Goal: Answer question/provide support: Share knowledge or assist other users

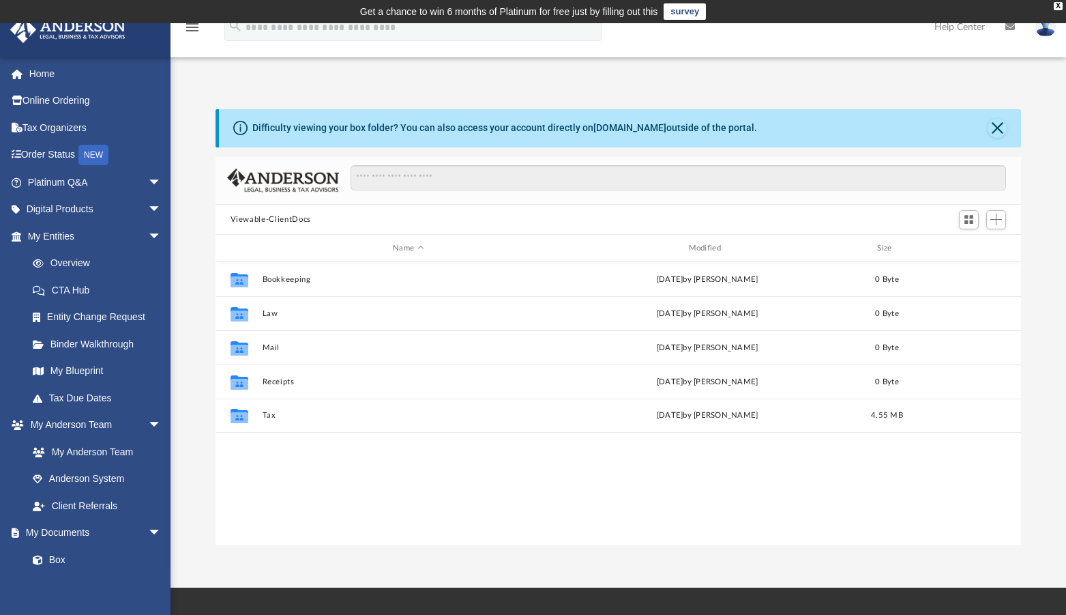
scroll to position [299, 795]
click at [148, 188] on span "arrow_drop_down" at bounding box center [161, 182] width 27 height 28
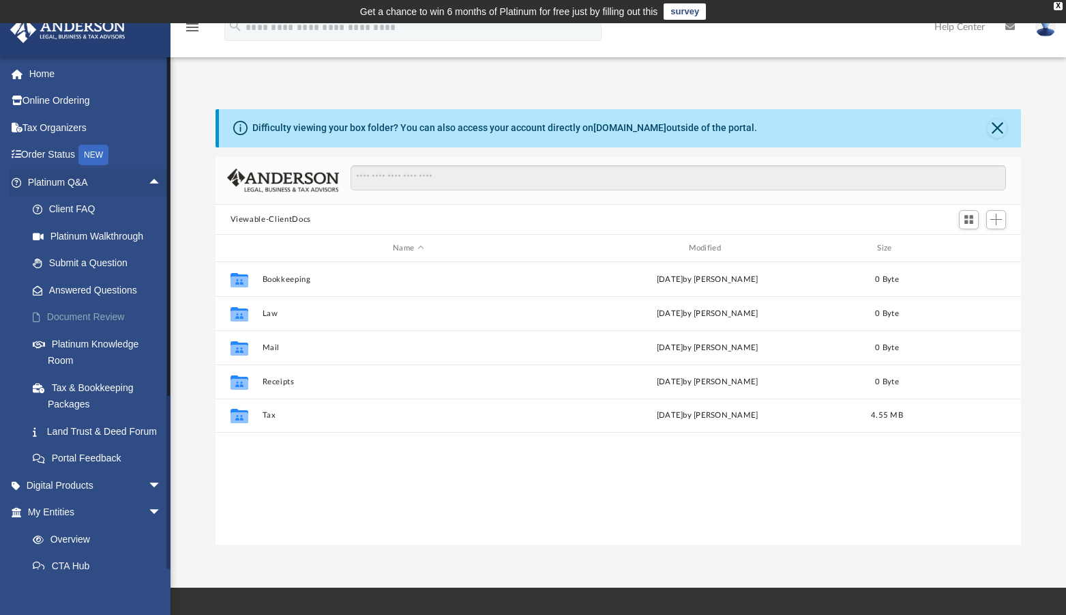
click at [82, 319] on link "Document Review" at bounding box center [100, 317] width 163 height 27
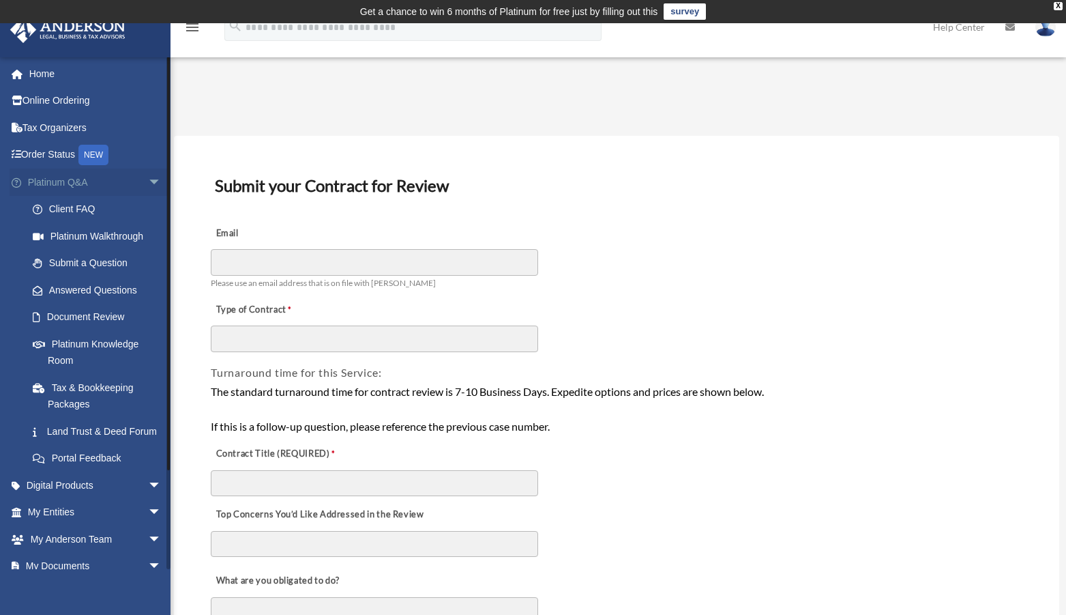
click at [148, 183] on span "arrow_drop_down" at bounding box center [161, 182] width 27 height 28
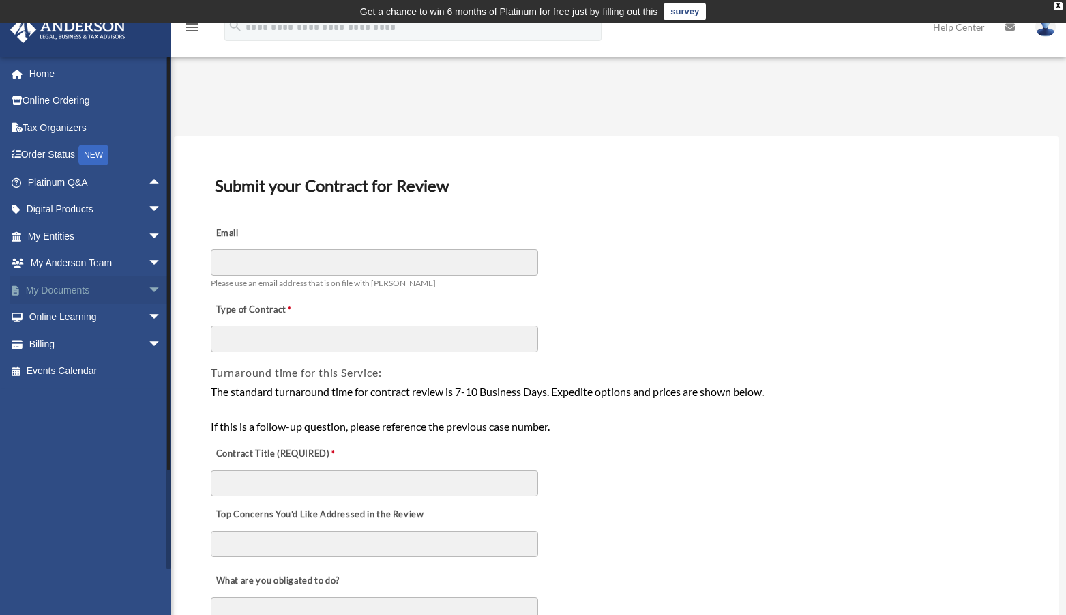
click at [85, 289] on link "My Documents arrow_drop_down" at bounding box center [96, 289] width 173 height 27
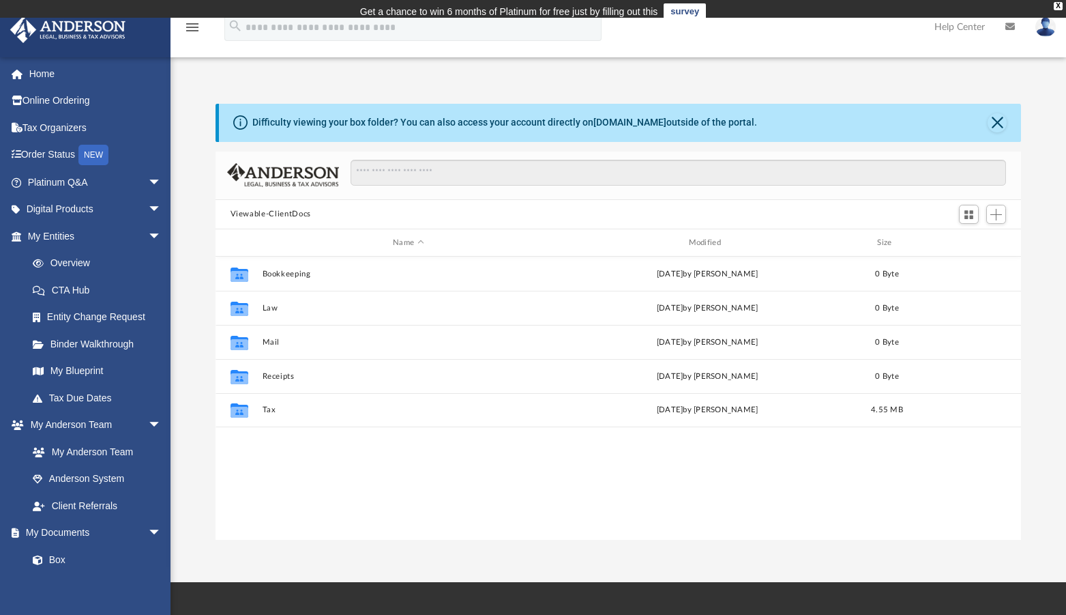
scroll to position [298, 795]
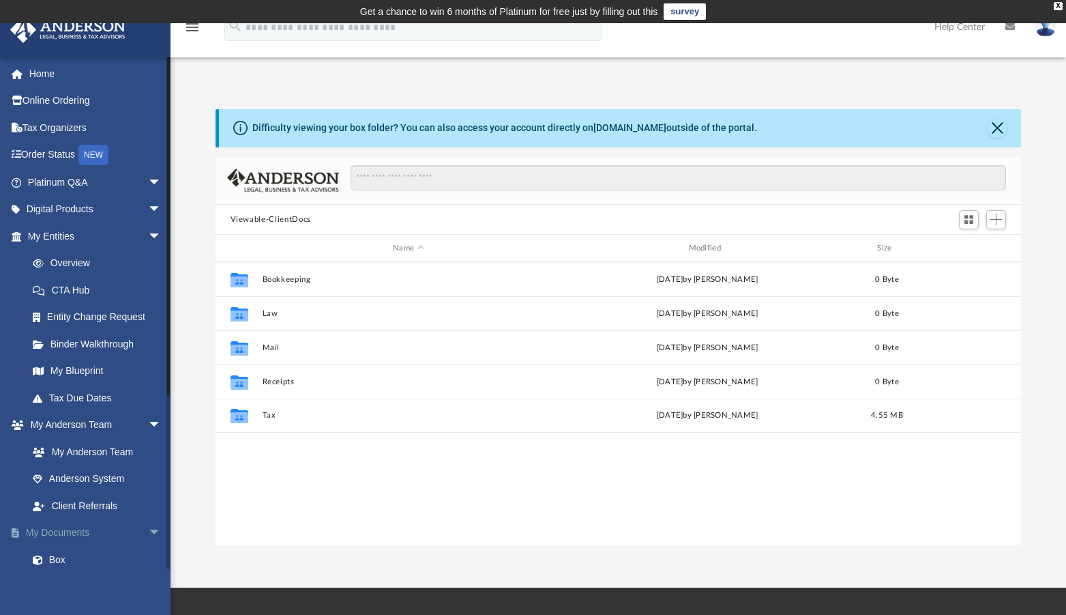
click at [148, 536] on span "arrow_drop_down" at bounding box center [161, 533] width 27 height 28
click at [85, 565] on link "Online Learning arrow_drop_down" at bounding box center [96, 559] width 173 height 27
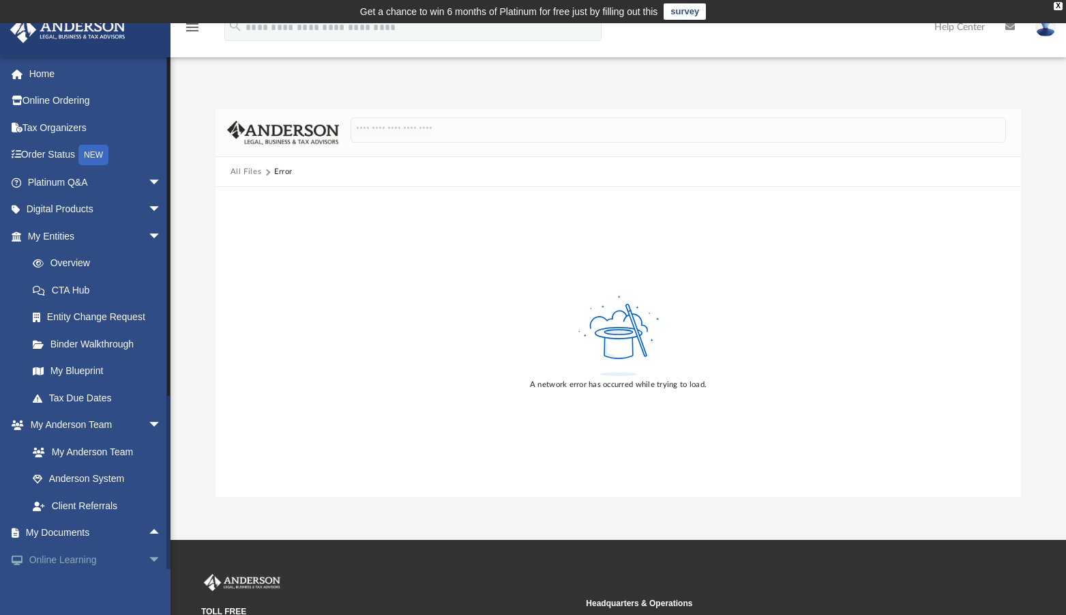
click at [85, 565] on link "Online Learning arrow_drop_down" at bounding box center [96, 559] width 173 height 27
click at [149, 235] on span "arrow_drop_down" at bounding box center [161, 236] width 27 height 28
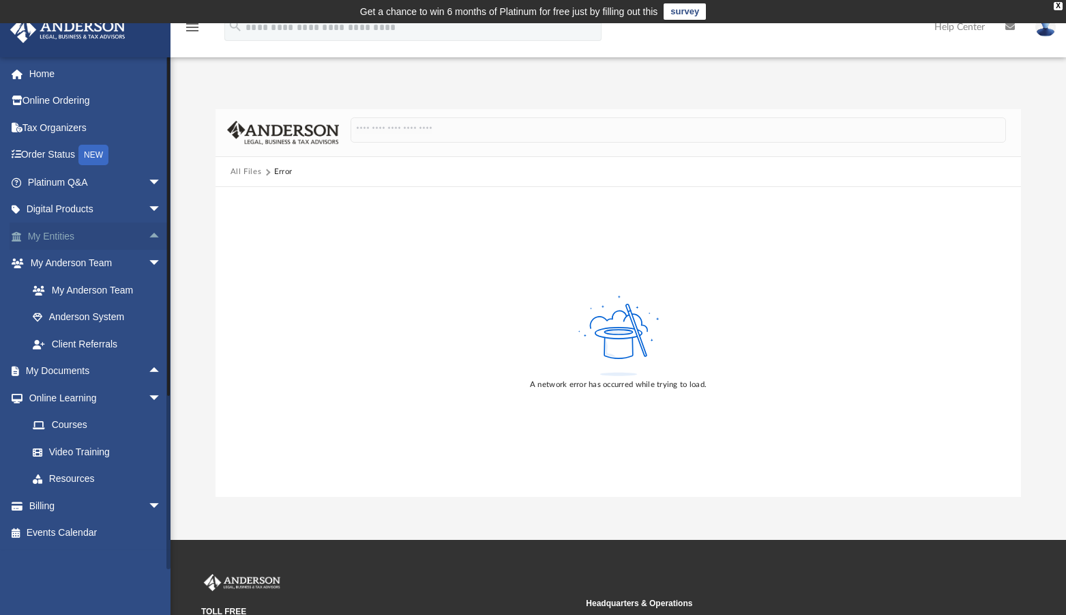
click at [149, 235] on span "arrow_drop_up" at bounding box center [161, 236] width 27 height 28
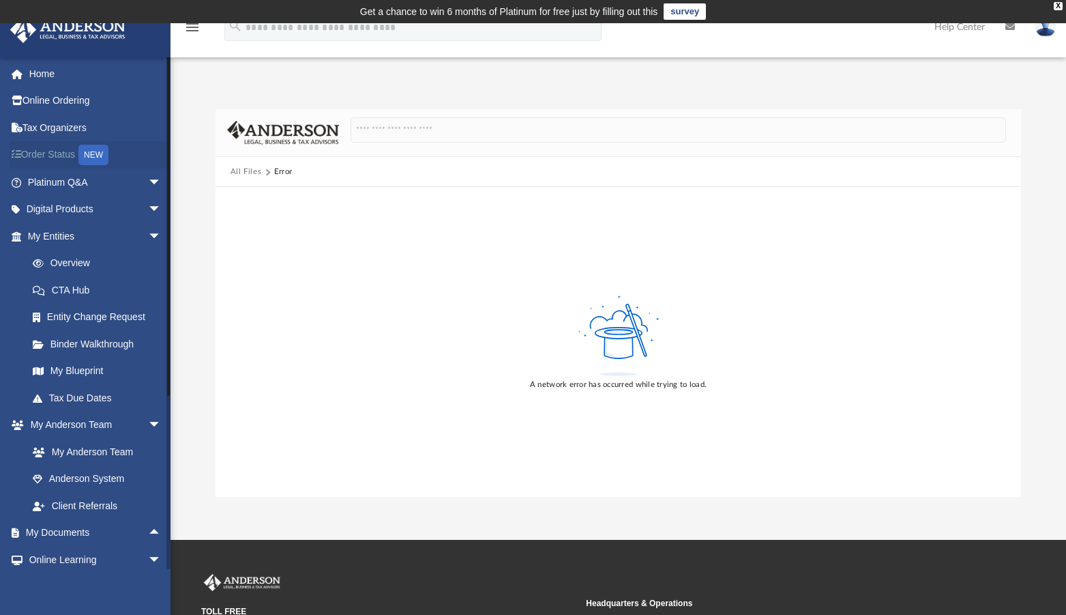
click at [91, 152] on div "NEW" at bounding box center [93, 155] width 30 height 20
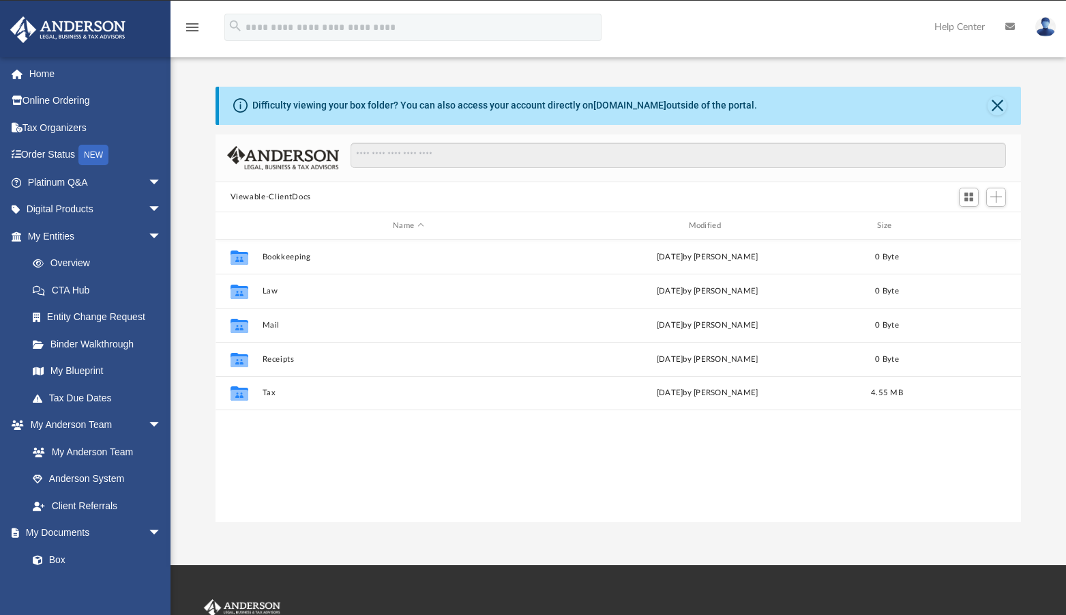
scroll to position [298, 795]
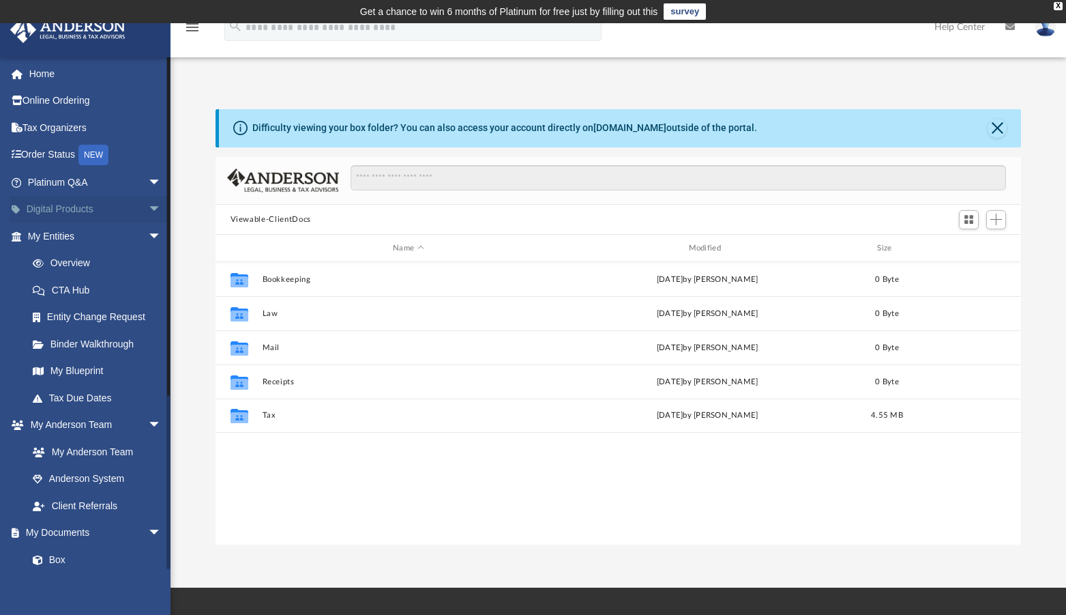
click at [51, 207] on link "Digital Products arrow_drop_down" at bounding box center [96, 209] width 173 height 27
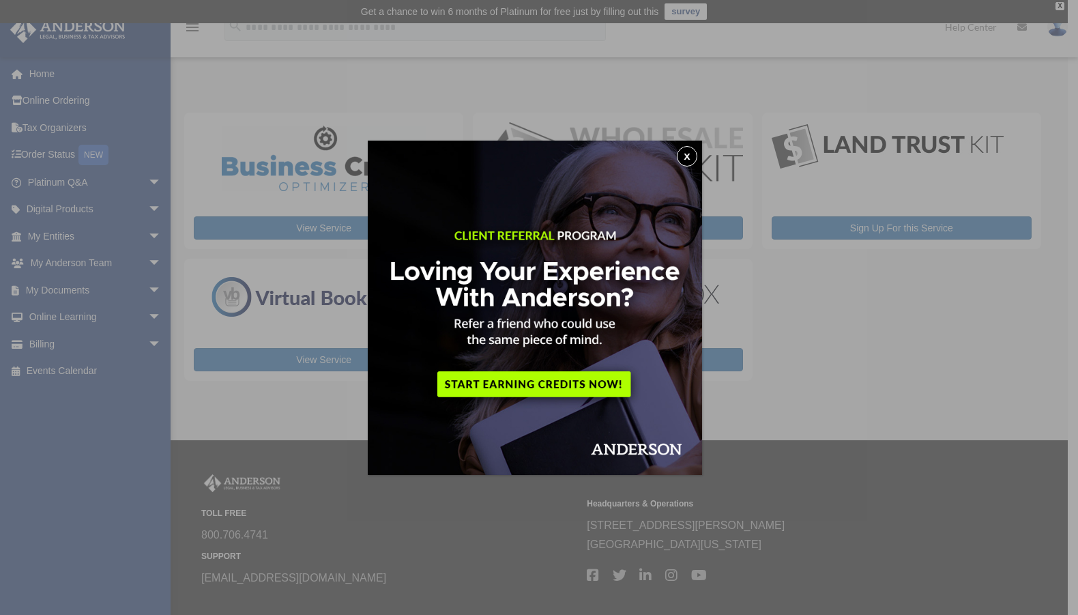
click at [684, 151] on button "x" at bounding box center [687, 156] width 20 height 20
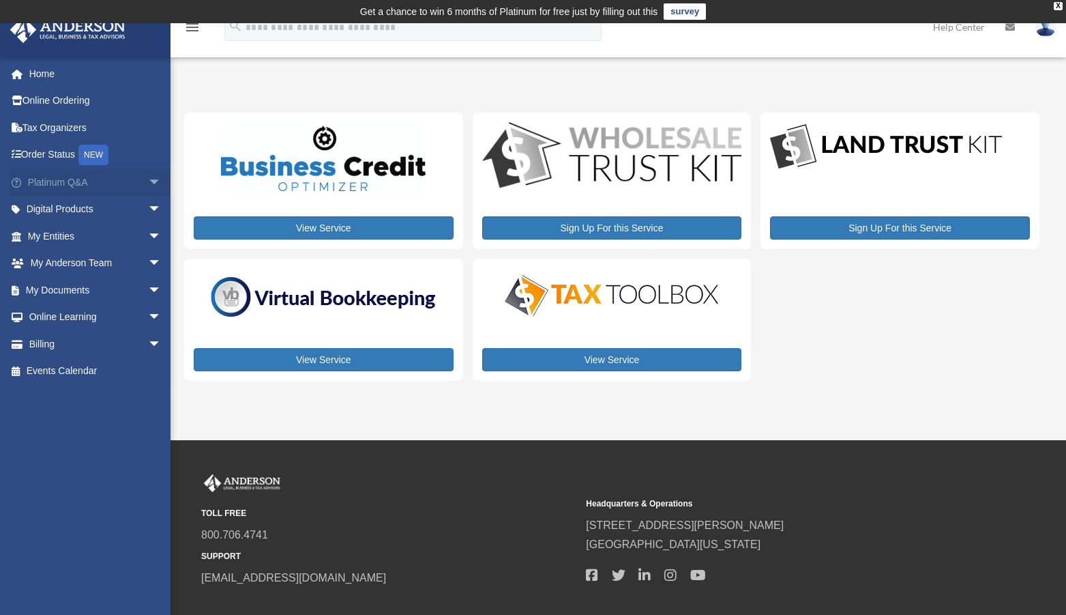
click at [57, 182] on link "Platinum Q&A arrow_drop_down" at bounding box center [96, 181] width 173 height 27
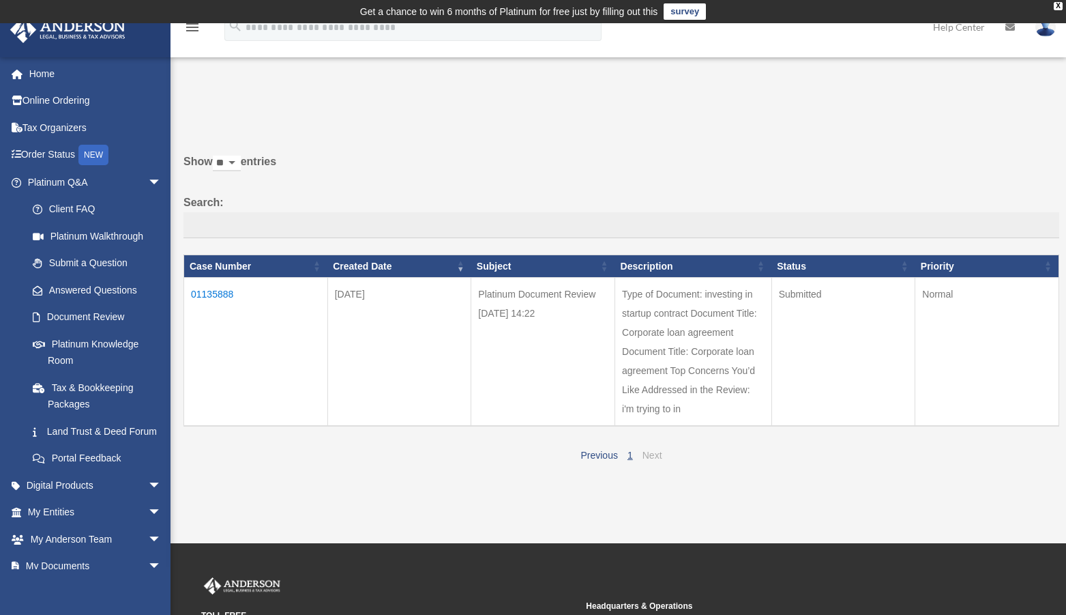
click at [643, 456] on link "Next" at bounding box center [653, 455] width 20 height 11
click at [209, 294] on td "01135888" at bounding box center [256, 352] width 144 height 149
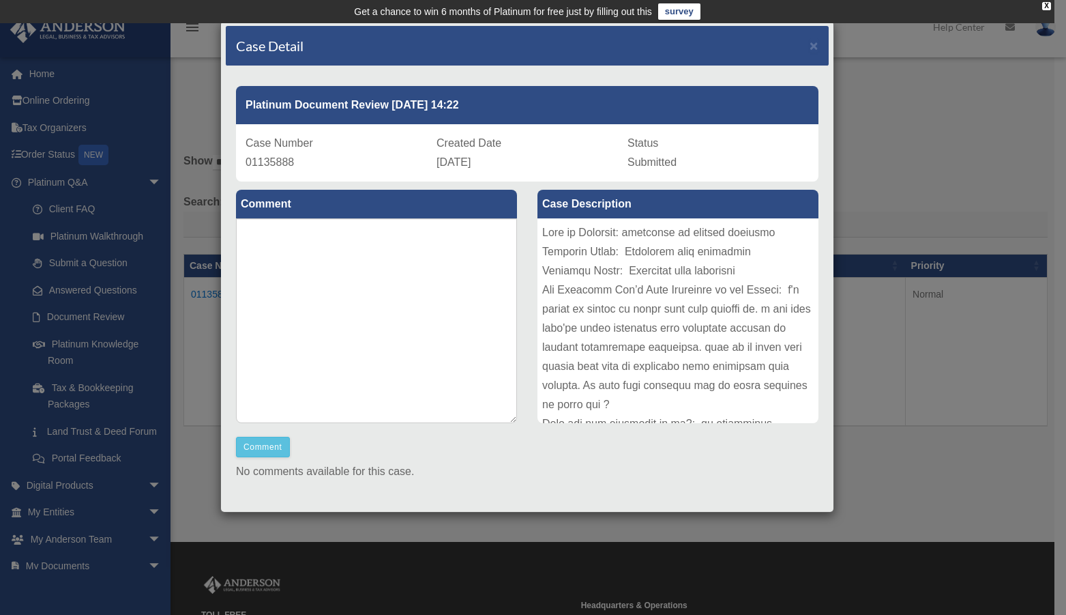
click at [951, 211] on div "Case Detail × Platinum Document Review 10/06/2025 14:22 Case Number 01135888 Cr…" at bounding box center [533, 307] width 1066 height 615
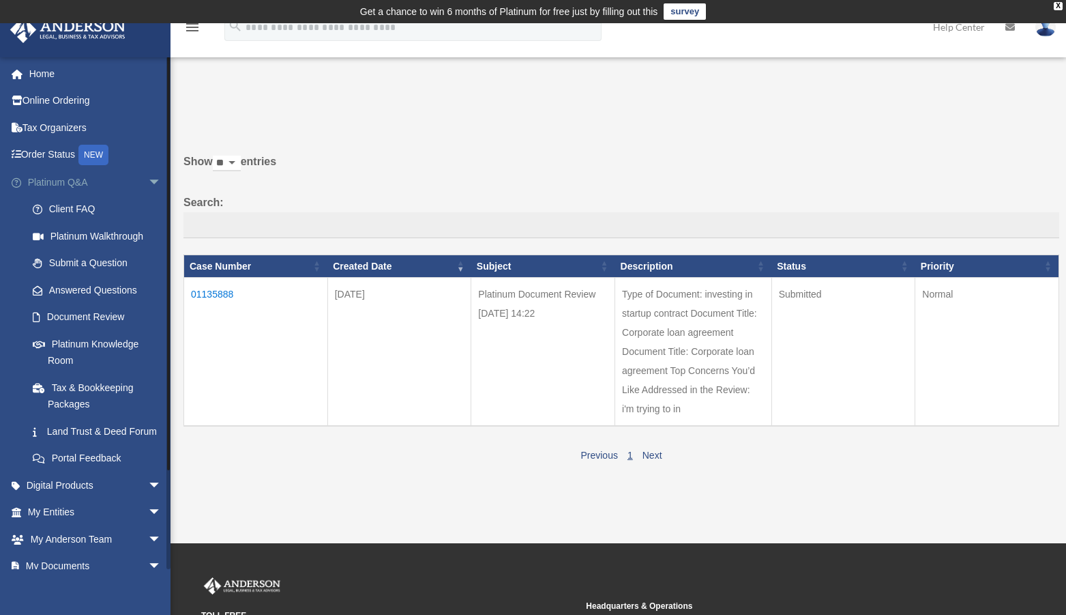
click at [43, 177] on link "Platinum Q&A arrow_drop_down" at bounding box center [96, 181] width 173 height 27
click at [100, 340] on link "Platinum Knowledge Room" at bounding box center [100, 352] width 163 height 44
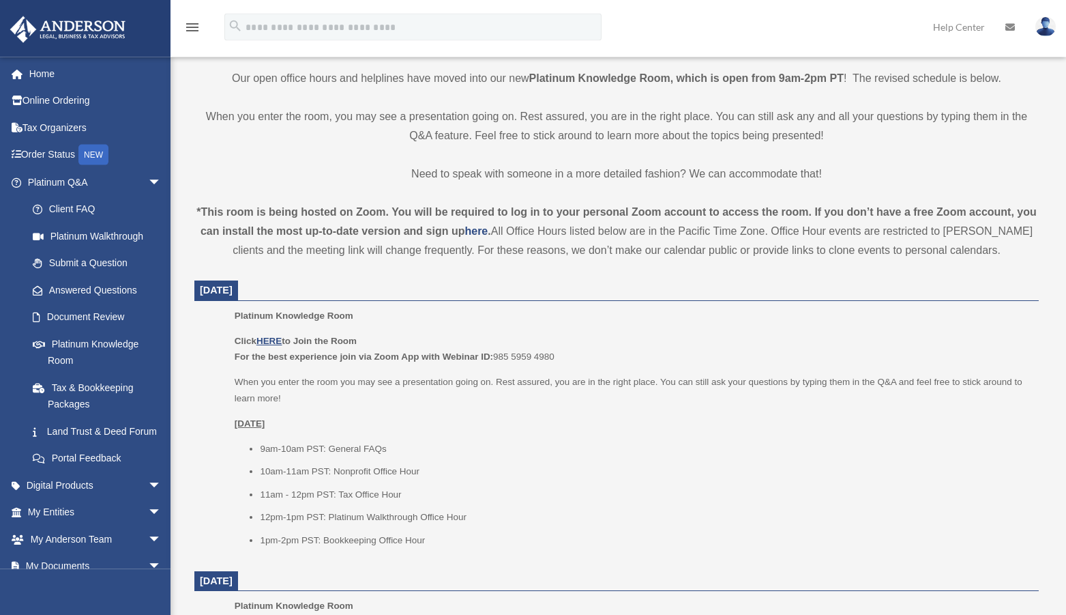
scroll to position [348, 0]
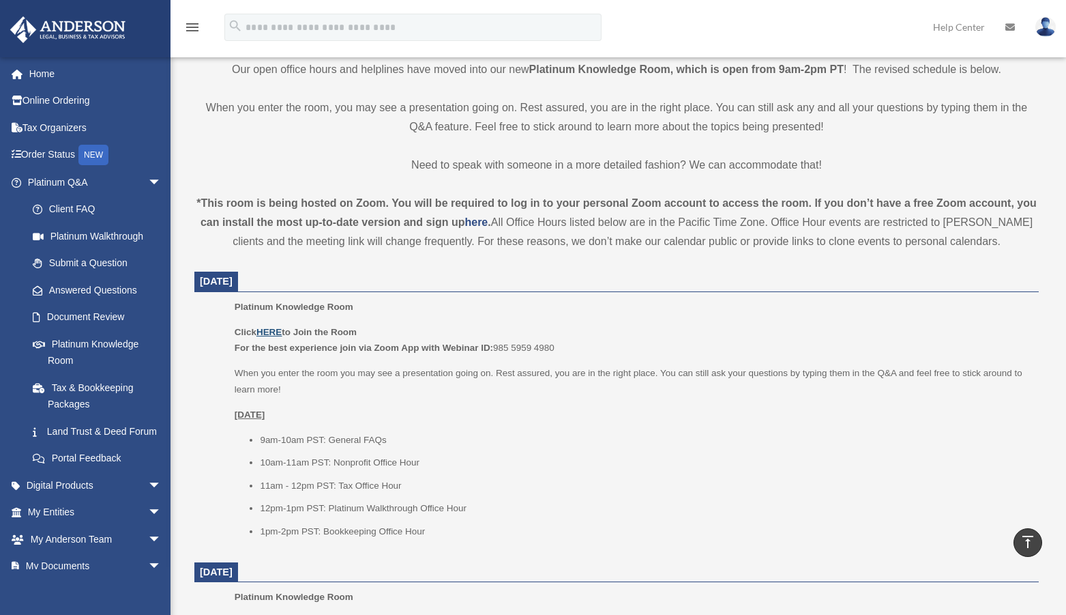
click at [268, 332] on u "HERE" at bounding box center [268, 332] width 25 height 10
